Goal: Task Accomplishment & Management: Manage account settings

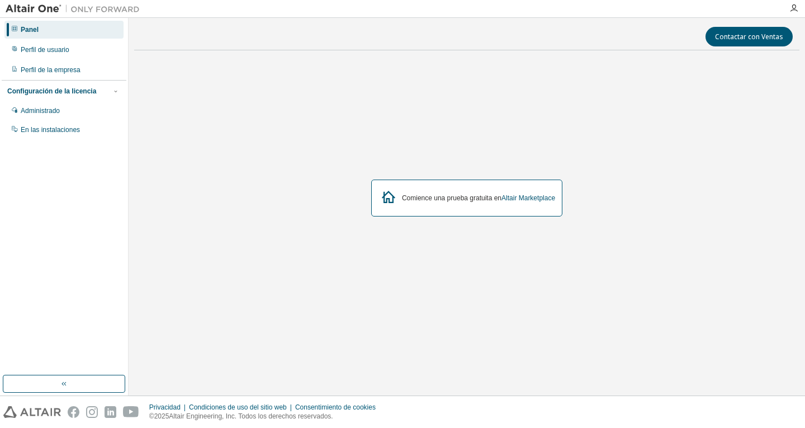
click at [91, 93] on font "Configuración de la licencia" at bounding box center [51, 91] width 89 height 8
click at [93, 94] on div "Configuración de la licencia" at bounding box center [63, 91] width 113 height 10
click at [85, 69] on div "Perfil de la empresa" at bounding box center [63, 70] width 119 height 18
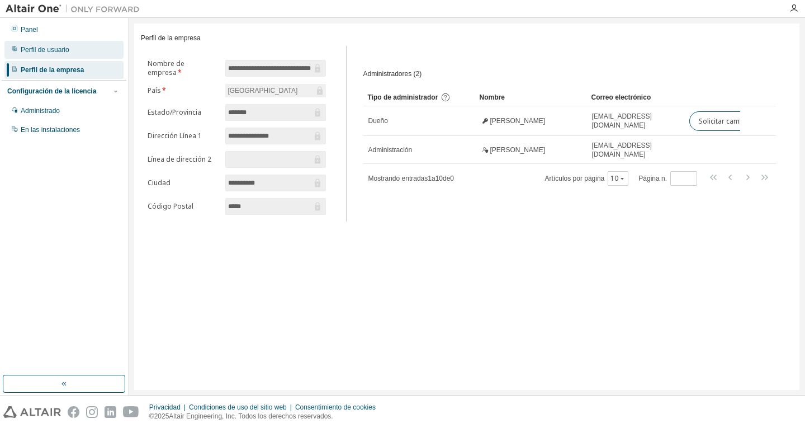
click at [84, 54] on div "Perfil de usuario" at bounding box center [63, 50] width 119 height 18
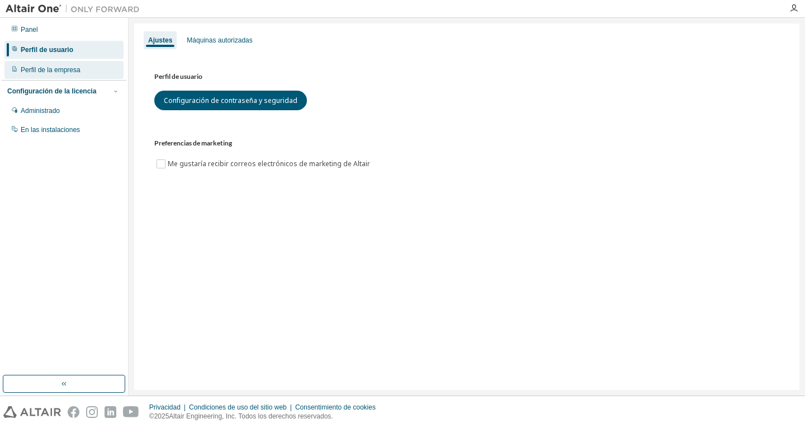
click at [87, 67] on div "Perfil de la empresa" at bounding box center [63, 70] width 119 height 18
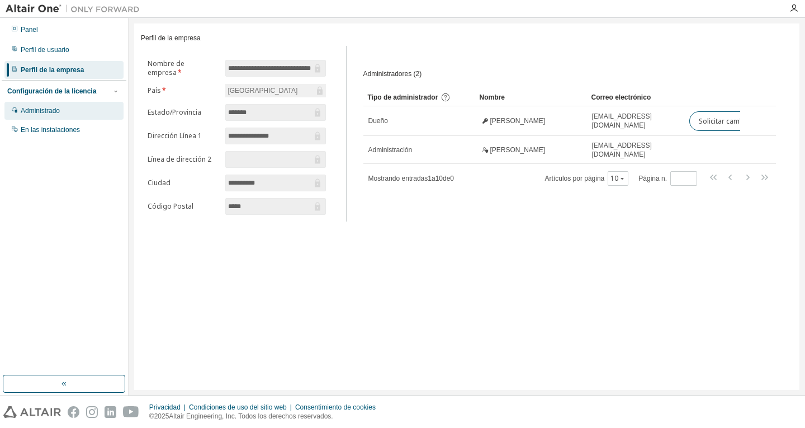
click at [50, 107] on font "Administrado" at bounding box center [40, 111] width 39 height 8
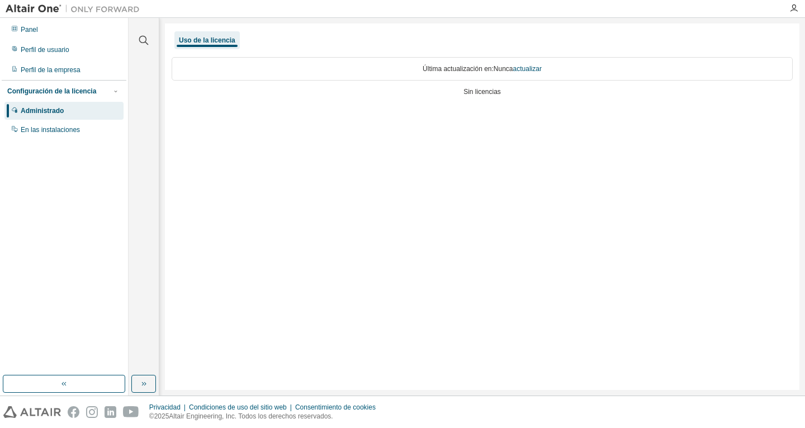
click at [107, 92] on div "Configuración de la licencia" at bounding box center [63, 91] width 113 height 10
click at [68, 133] on font "En las instalaciones" at bounding box center [50, 130] width 59 height 8
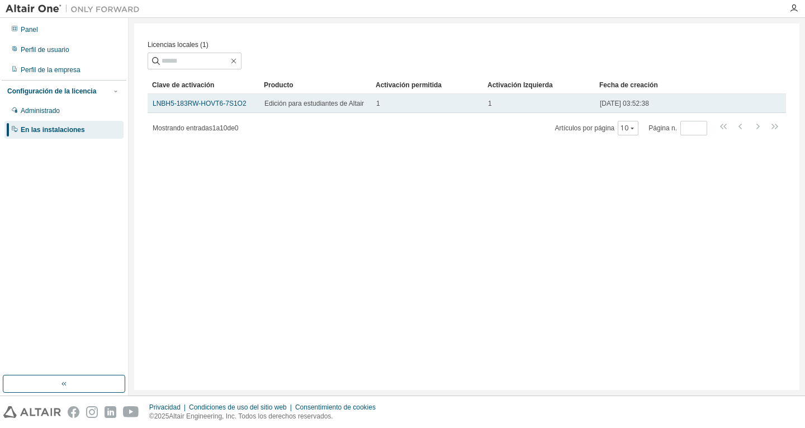
click at [335, 107] on font "Edición para estudiantes de Altair" at bounding box center [313, 103] width 99 height 8
click at [190, 107] on font "LNBH5-183RW-HOVT6-7S1O2" at bounding box center [200, 103] width 94 height 8
